Goal: Information Seeking & Learning: Learn about a topic

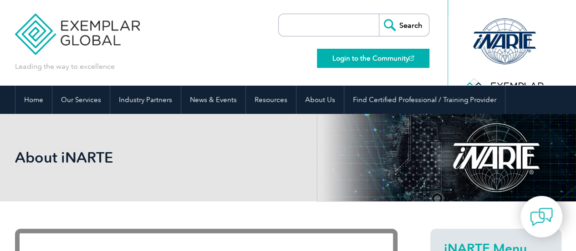
click at [380, 54] on link "Login to the Community" at bounding box center [373, 58] width 113 height 19
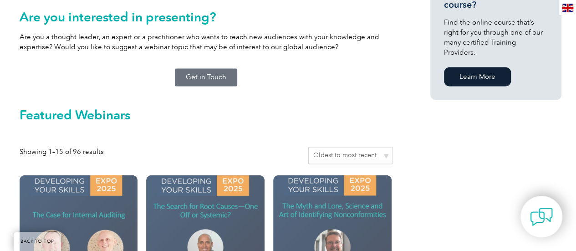
scroll to position [668, 0]
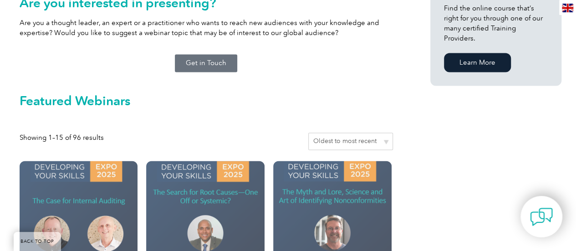
click at [386, 133] on select "Sort by popularity Sort by average rating Sort by latest Sort by price: low to …" at bounding box center [350, 141] width 85 height 17
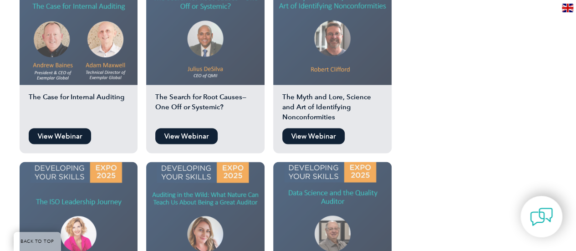
scroll to position [523, 0]
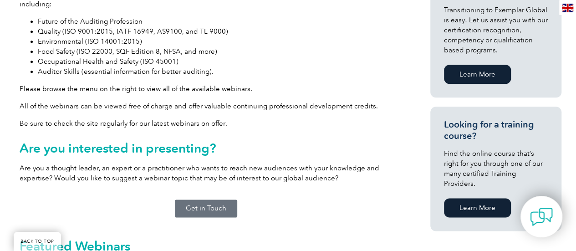
click at [486, 200] on link "Learn More" at bounding box center [477, 207] width 67 height 19
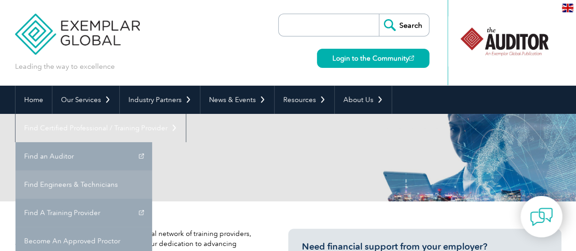
click at [152, 170] on link "Find Engineers & Technicians" at bounding box center [83, 184] width 137 height 28
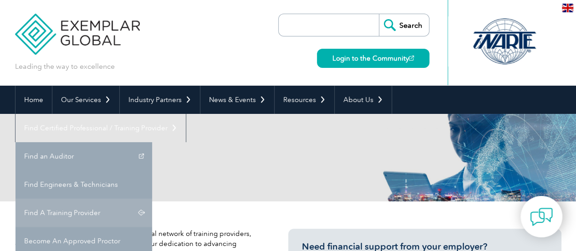
click at [152, 199] on link "Find A Training Provider" at bounding box center [83, 213] width 137 height 28
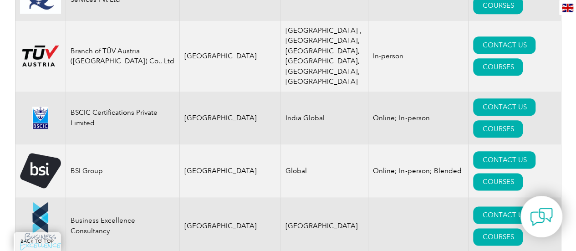
scroll to position [2233, 0]
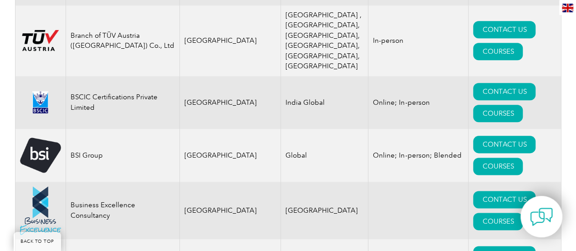
drag, startPoint x: 579, startPoint y: 12, endPoint x: 561, endPoint y: 57, distance: 48.6
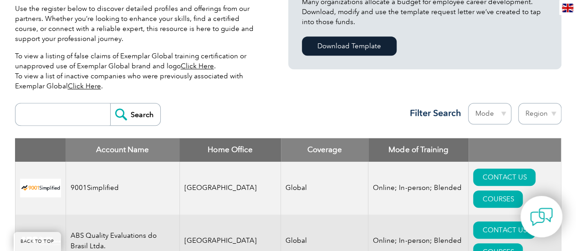
scroll to position [201, 0]
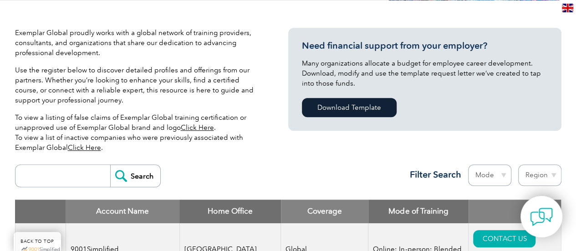
click at [39, 178] on input "search" at bounding box center [65, 176] width 90 height 22
type input "cisco"
click at [110, 165] on input "Search" at bounding box center [135, 176] width 50 height 22
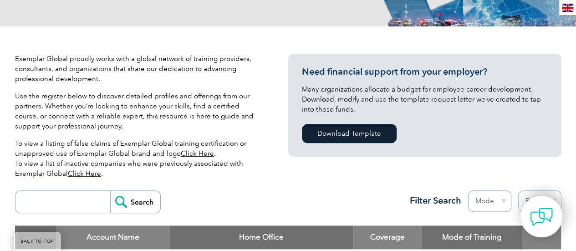
scroll to position [173, 0]
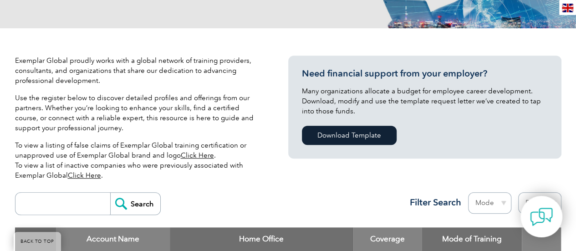
click at [56, 202] on input "search" at bounding box center [65, 204] width 90 height 22
type input "telecommunications"
click at [124, 203] on input "Search" at bounding box center [135, 204] width 50 height 22
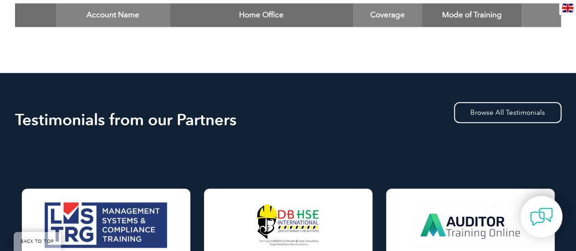
scroll to position [323, 0]
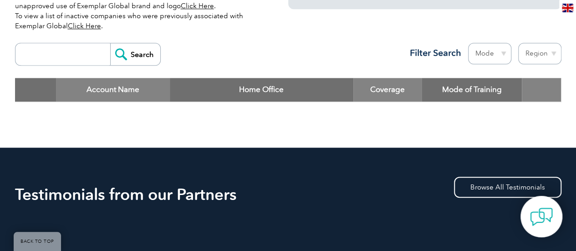
click at [84, 51] on input "search" at bounding box center [65, 54] width 90 height 22
type input "communications"
click at [110, 43] on input "Search" at bounding box center [135, 54] width 50 height 22
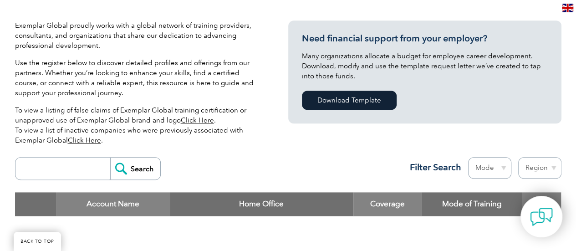
scroll to position [206, 0]
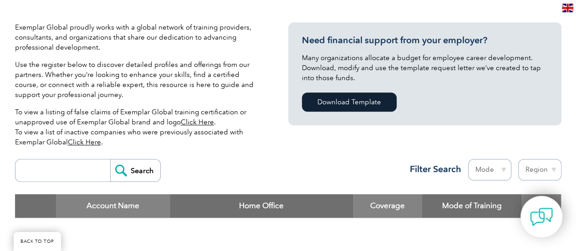
click at [78, 170] on input "search" at bounding box center [65, 170] width 90 height 22
type input "electronics"
click at [130, 168] on input "Search" at bounding box center [135, 170] width 50 height 22
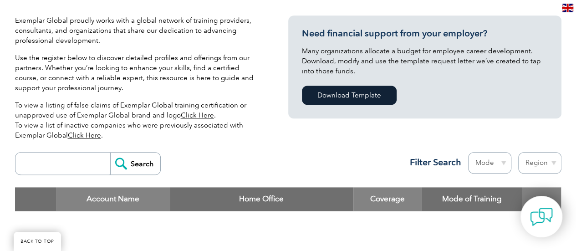
scroll to position [201, 0]
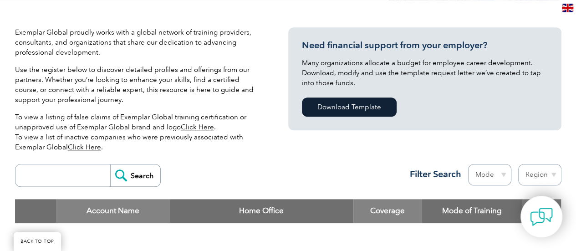
click at [489, 176] on select "Mode Online In-person Blended" at bounding box center [489, 174] width 43 height 21
select select "Online"
click at [468, 164] on select "Mode Online In-person Blended" at bounding box center [489, 174] width 43 height 21
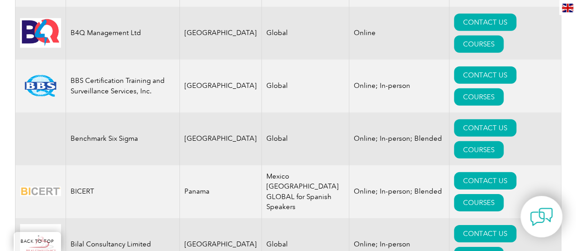
scroll to position [1280, 0]
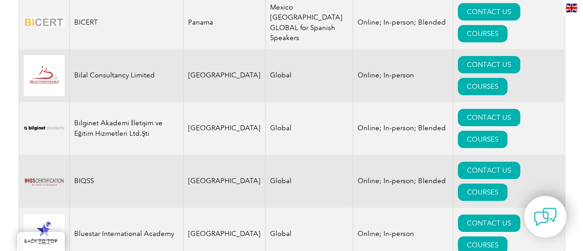
scroll to position [1449, 0]
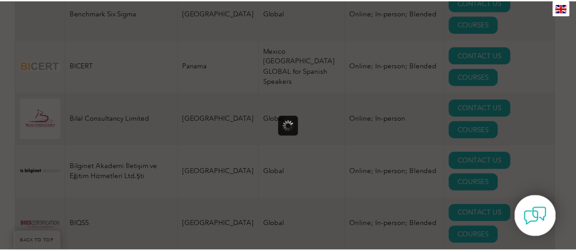
scroll to position [0, 0]
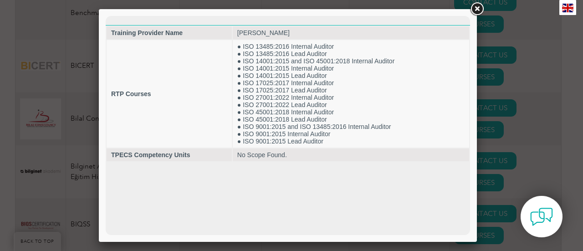
click at [478, 10] on link at bounding box center [477, 9] width 16 height 16
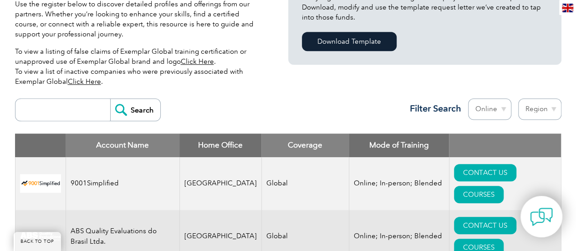
scroll to position [310, 0]
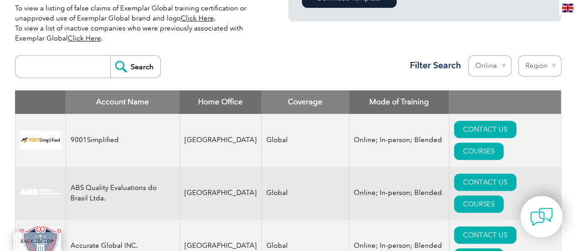
click at [534, 64] on select "Region Australia Bahrain Bangladesh Brazil Canada Colombia Dominican Republic E…" at bounding box center [539, 65] width 43 height 21
select select "[GEOGRAPHIC_DATA]"
click at [518, 55] on select "Region Australia Bahrain Bangladesh Brazil Canada Colombia Dominican Republic E…" at bounding box center [539, 65] width 43 height 21
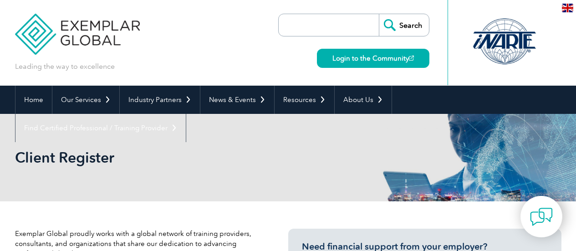
select select "[GEOGRAPHIC_DATA]"
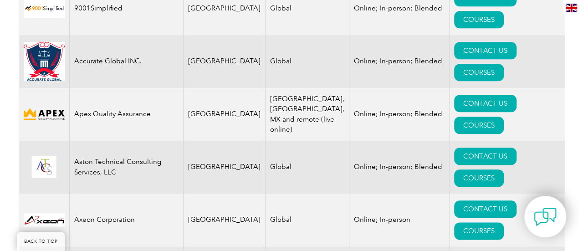
scroll to position [453, 0]
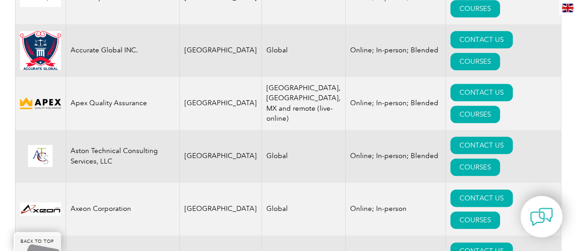
drag, startPoint x: 579, startPoint y: 13, endPoint x: 568, endPoint y: 50, distance: 38.5
click at [500, 159] on link "COURSES" at bounding box center [476, 167] width 50 height 17
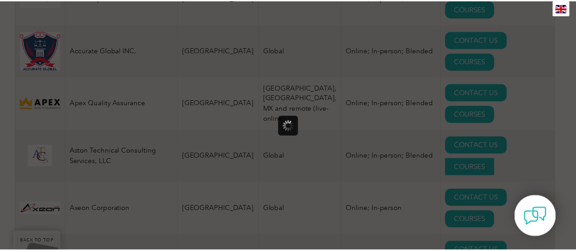
scroll to position [0, 0]
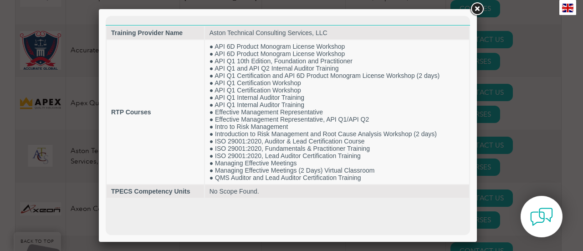
click at [475, 6] on link at bounding box center [477, 9] width 16 height 16
